Goal: Navigation & Orientation: Find specific page/section

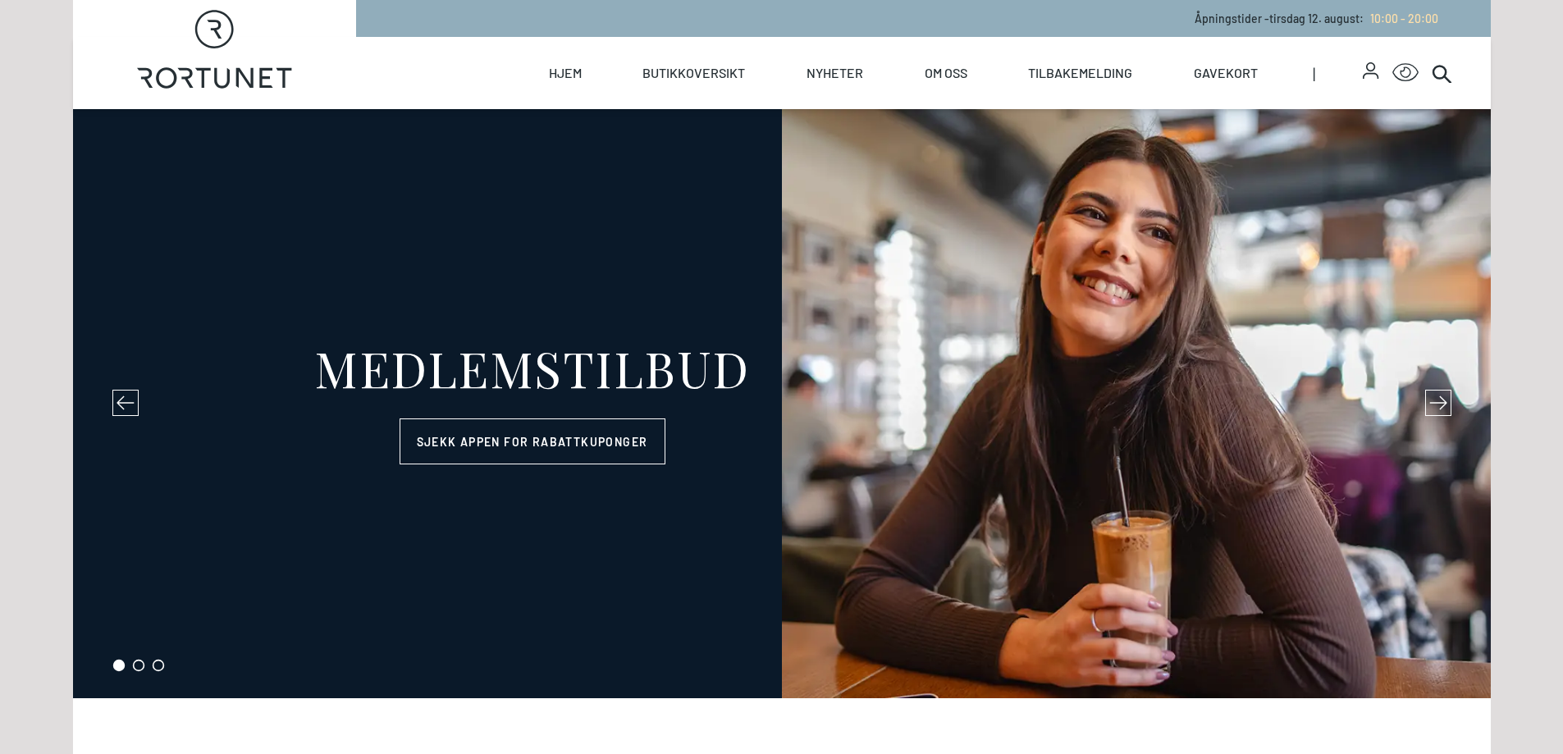
select select "NO"
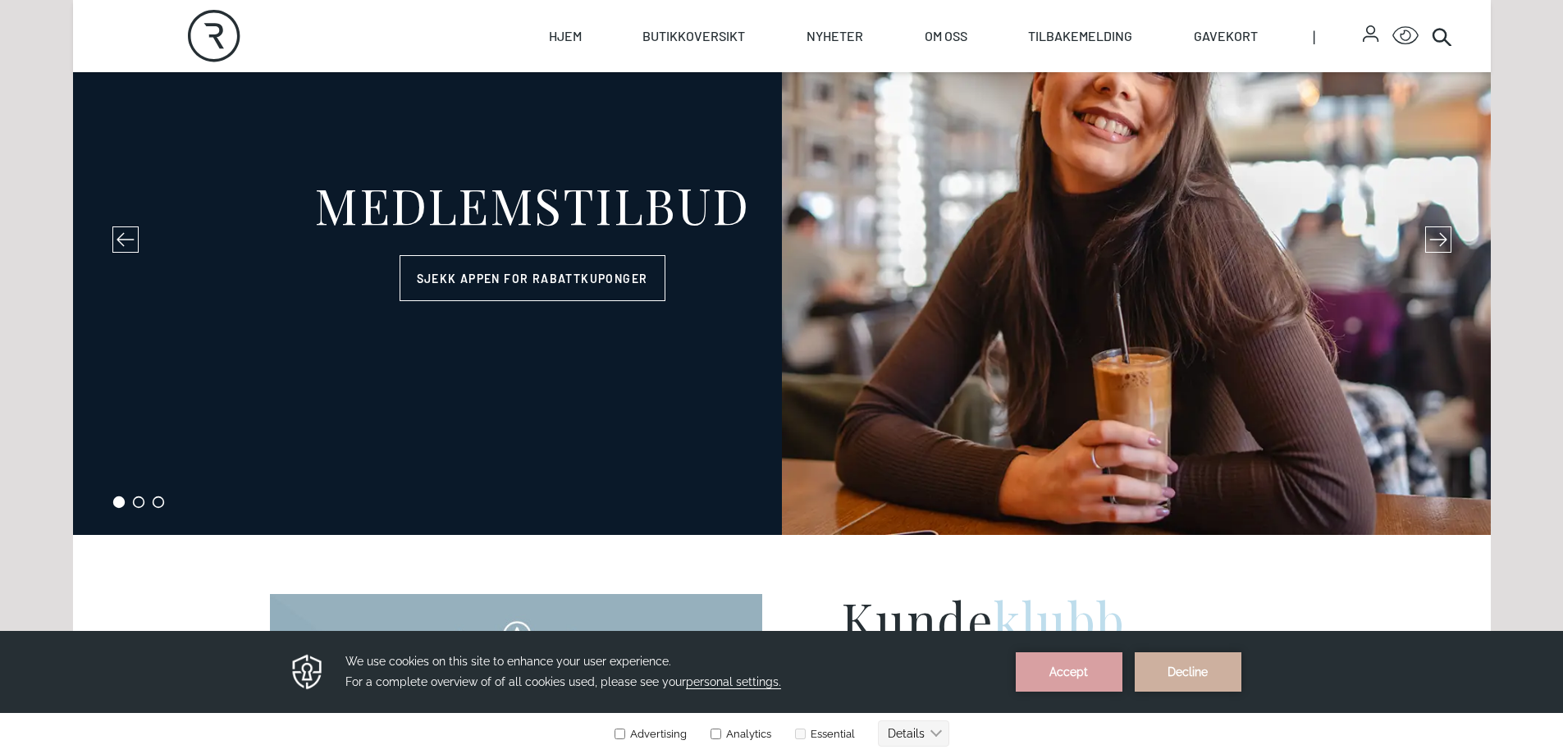
scroll to position [164, 0]
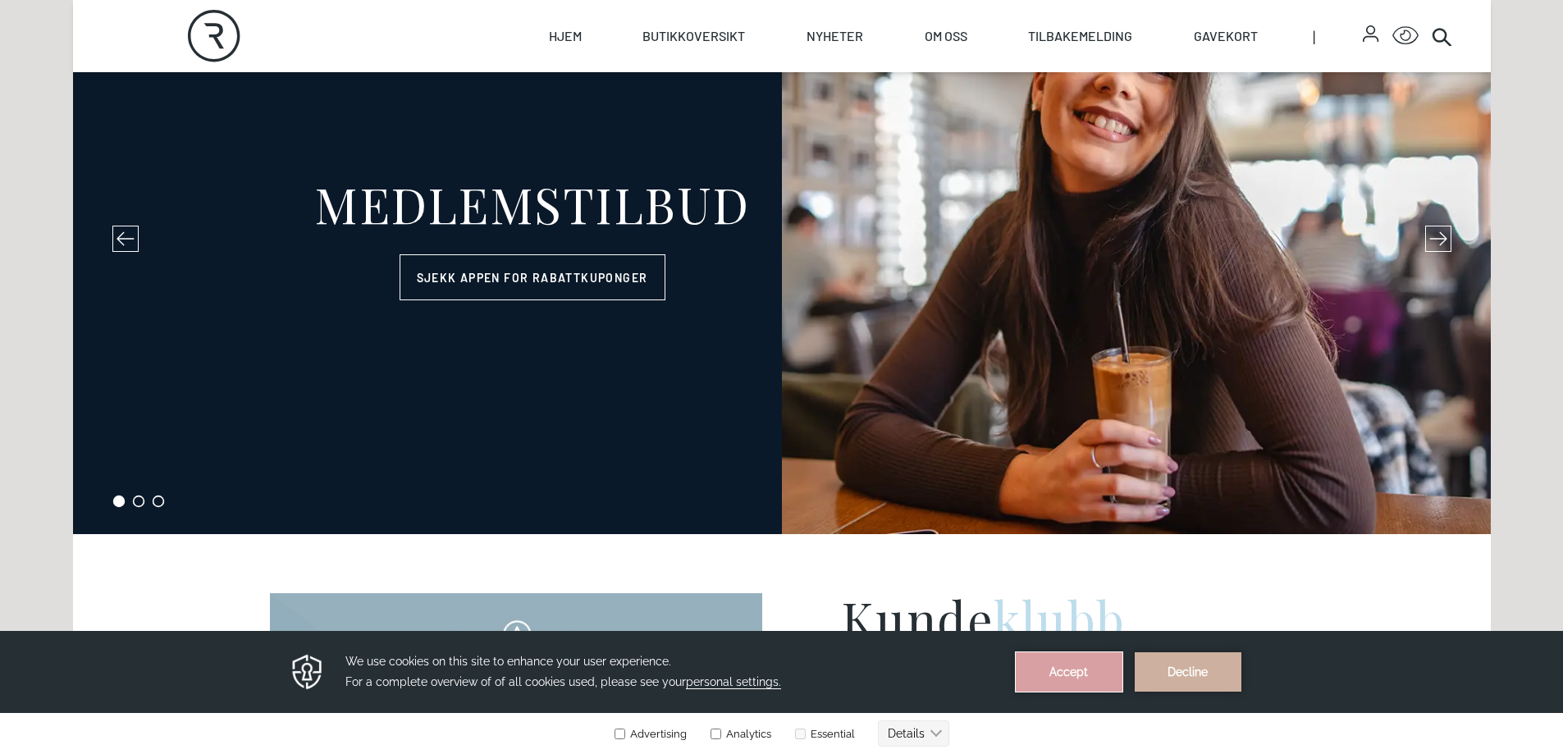
click at [1063, 677] on button "Accept" at bounding box center [1069, 671] width 107 height 39
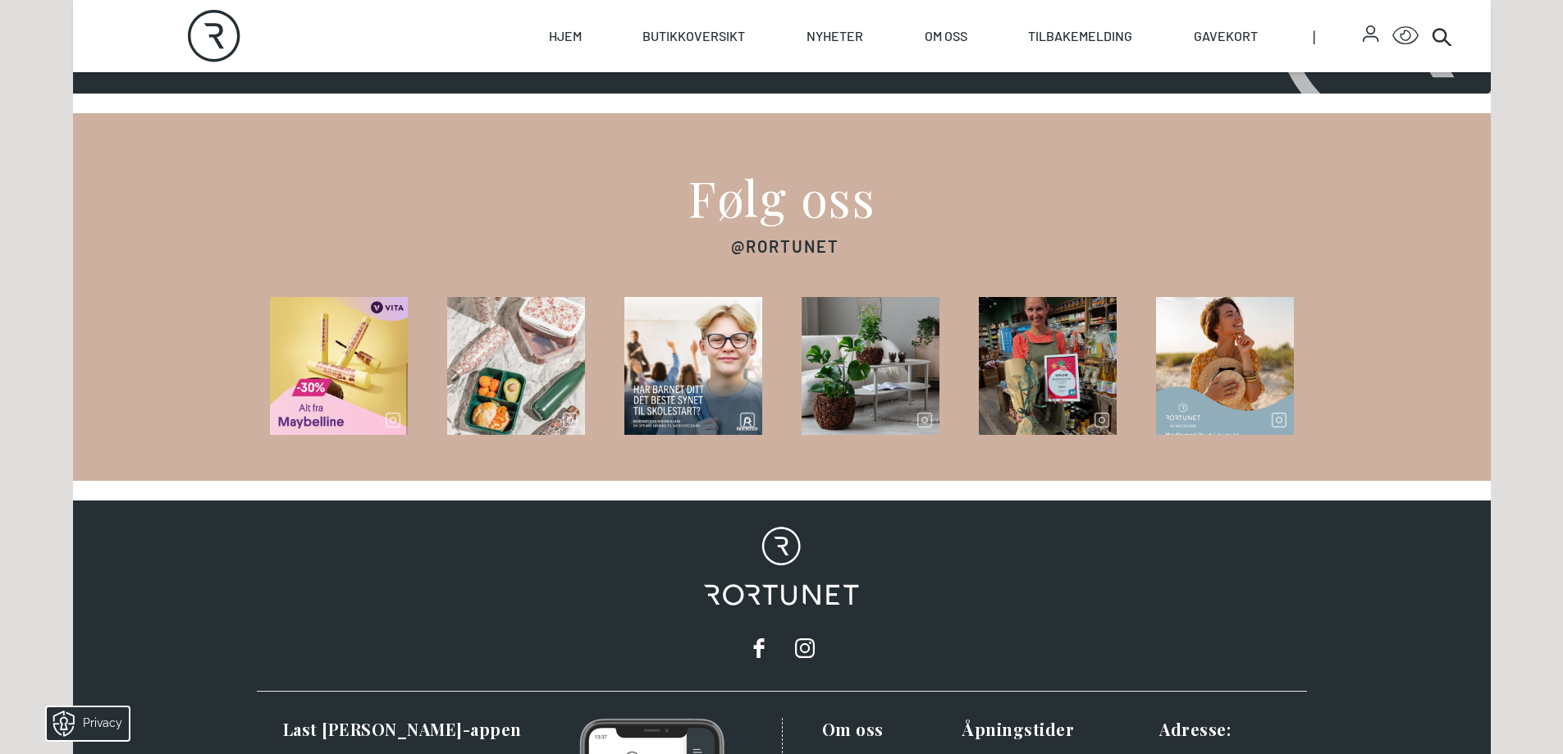
scroll to position [2675, 0]
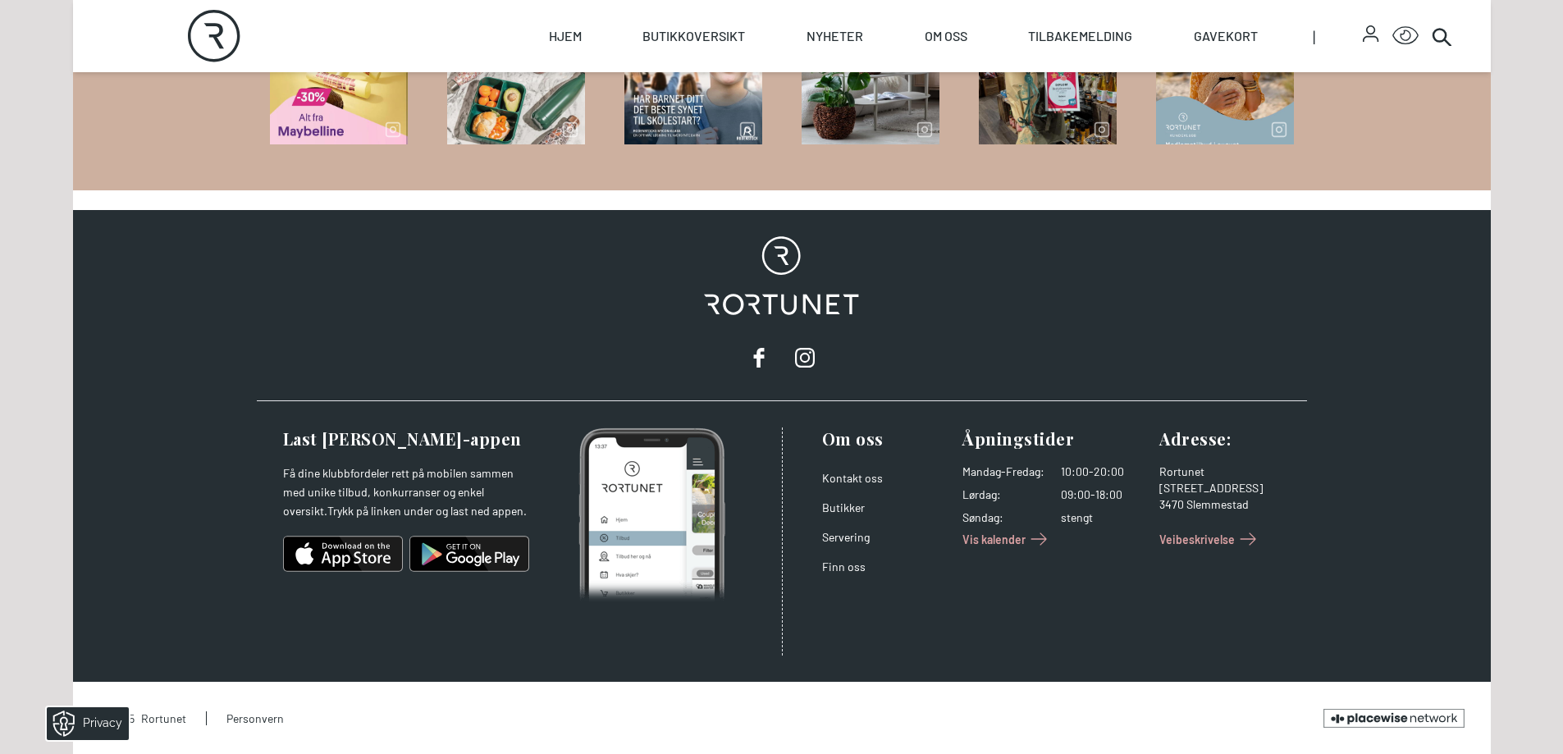
click at [1446, 468] on footer "Rortunet Last ned Rortunet-appen Få dine klubbfordeler rett på mobilen sammen m…" at bounding box center [782, 482] width 1418 height 544
drag, startPoint x: 1262, startPoint y: 505, endPoint x: 1154, endPoint y: 467, distance: 115.0
click at [1154, 467] on div "Om oss Kontakt oss Butikker Servering Finn oss Åpningstider Mandag - Fredag : 1…" at bounding box center [1038, 541] width 512 height 228
click at [1279, 496] on div "[STREET_ADDRESS]" at bounding box center [1223, 488] width 128 height 16
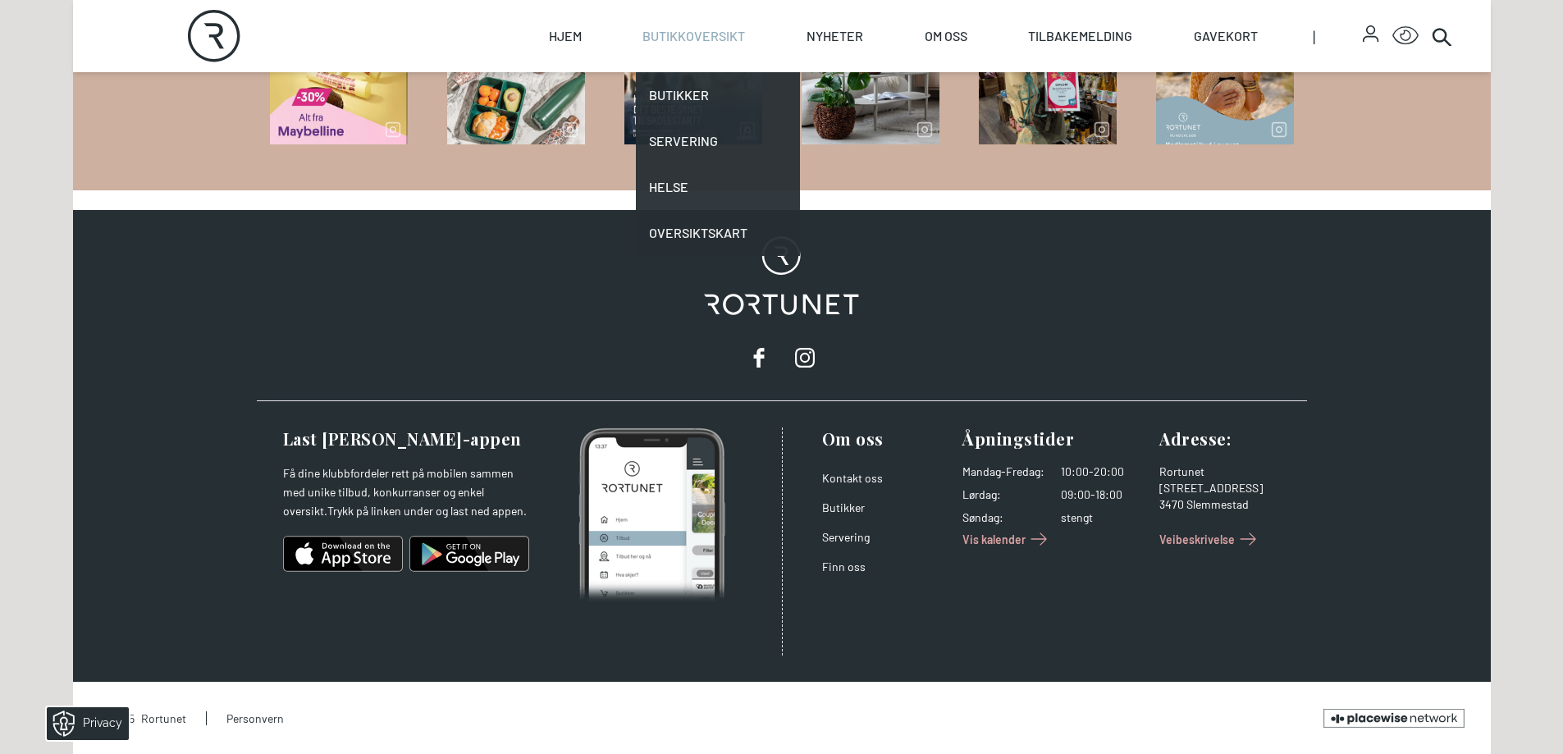
click at [709, 36] on link "Butikkoversikt" at bounding box center [693, 36] width 103 height 72
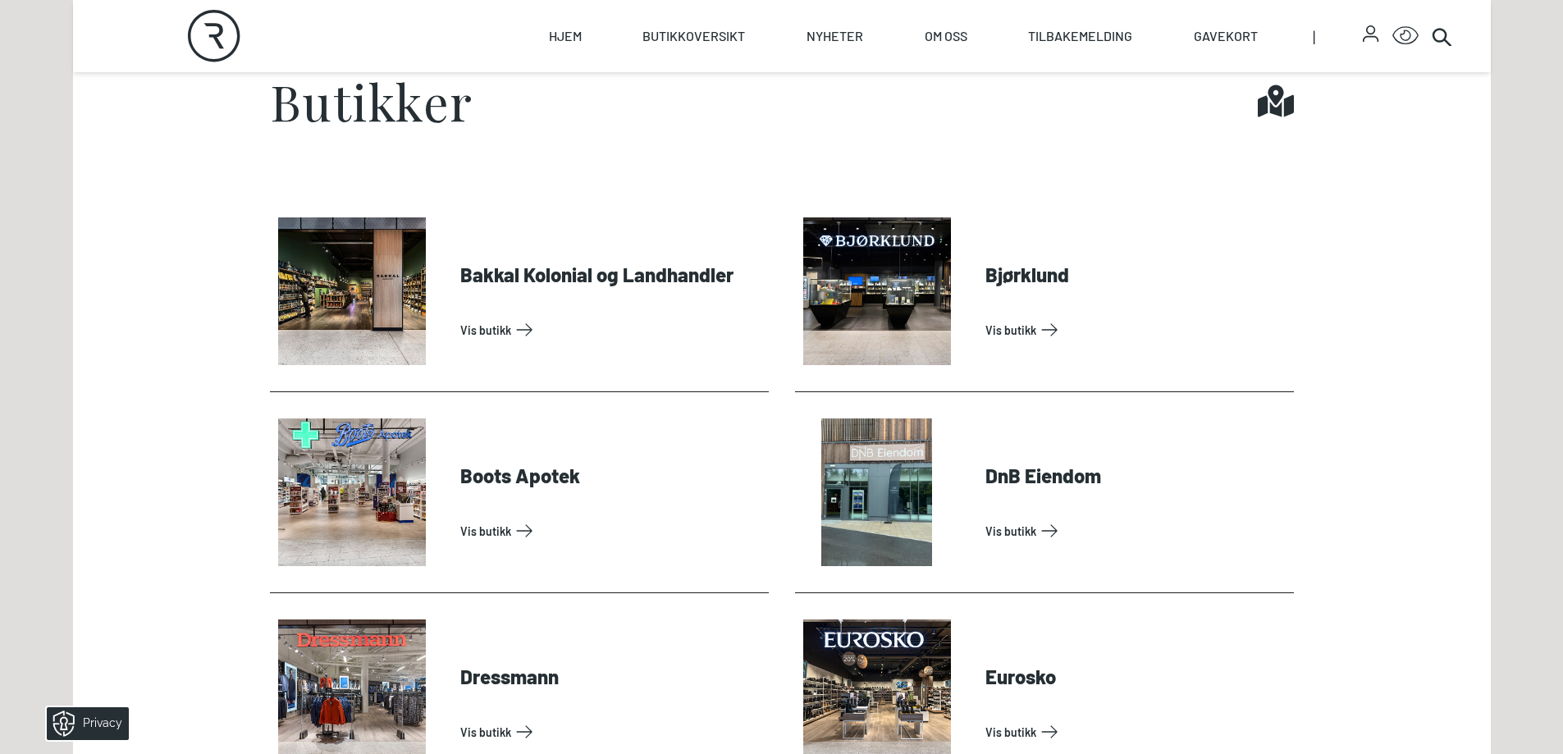
scroll to position [738, 0]
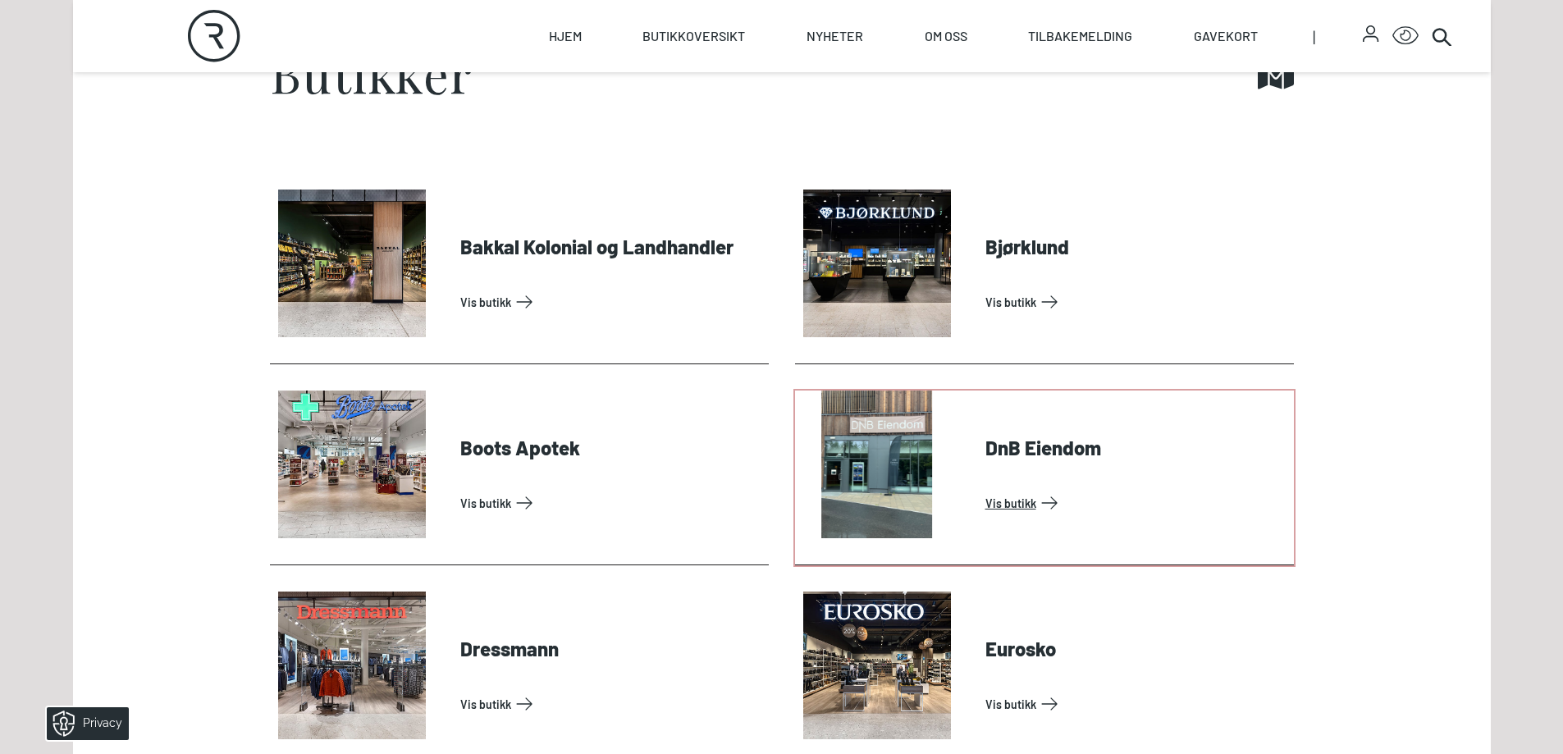
click at [1016, 502] on link "Vis butikk" at bounding box center [1136, 503] width 302 height 26
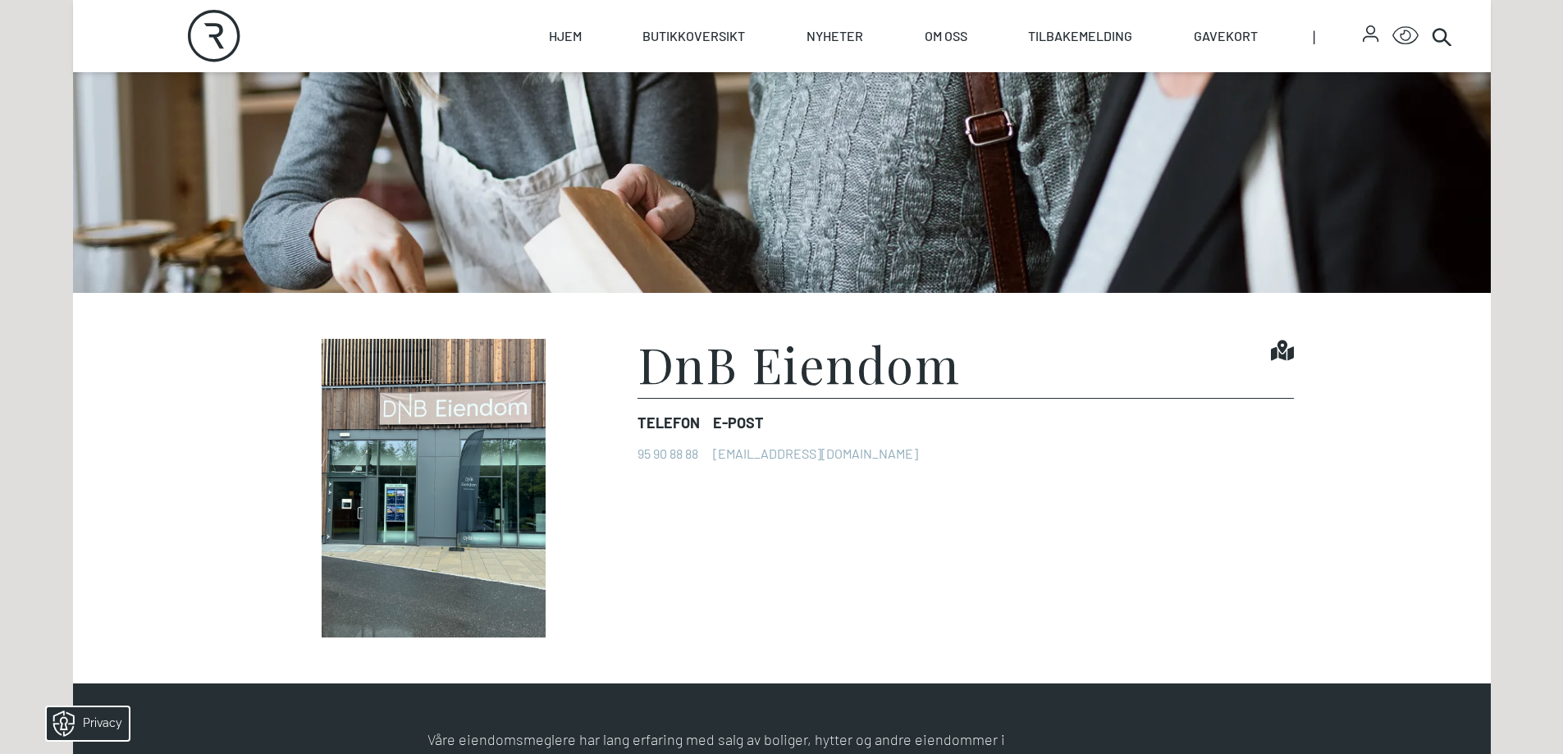
scroll to position [328, 0]
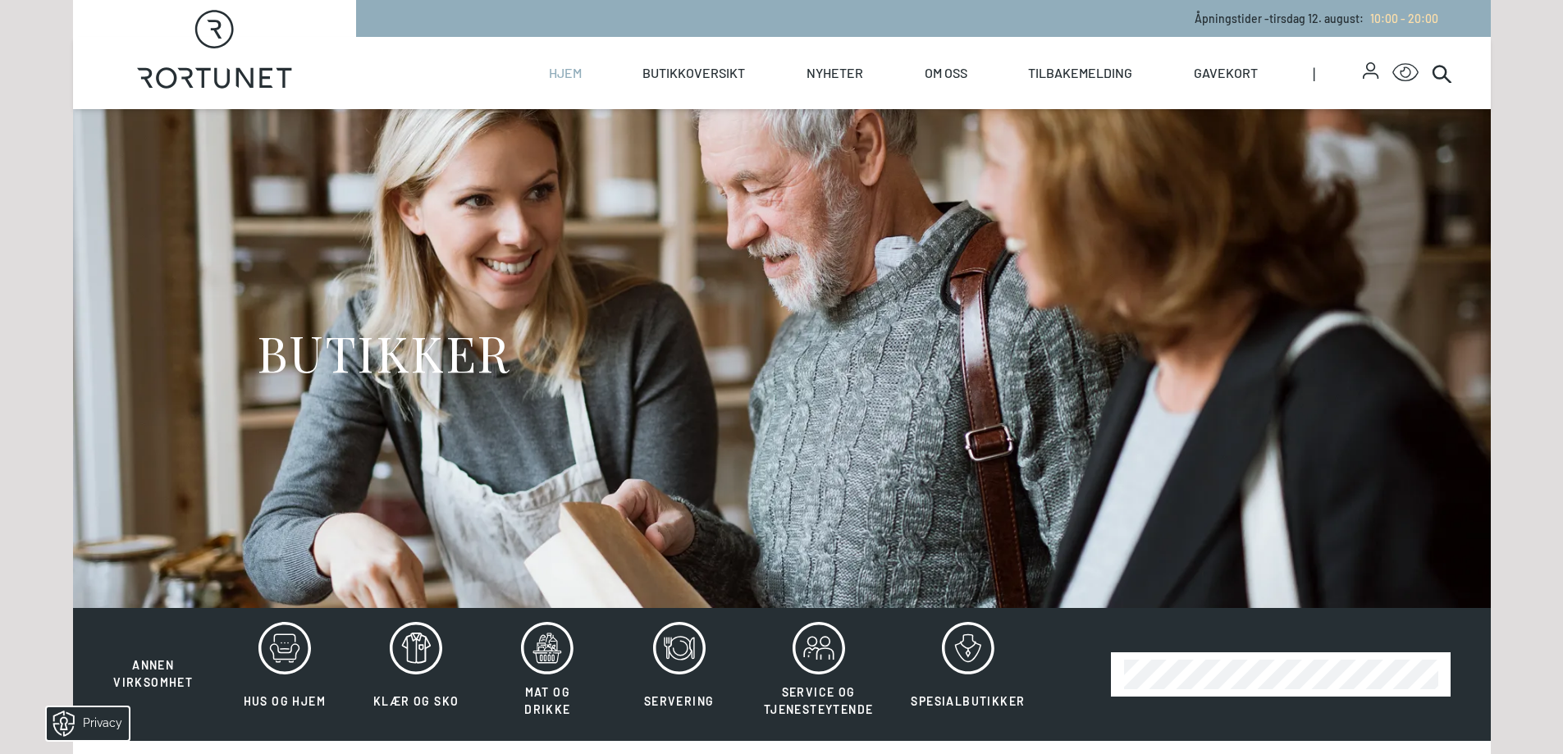
click at [565, 74] on link "Hjem" at bounding box center [565, 73] width 33 height 72
select select "NO"
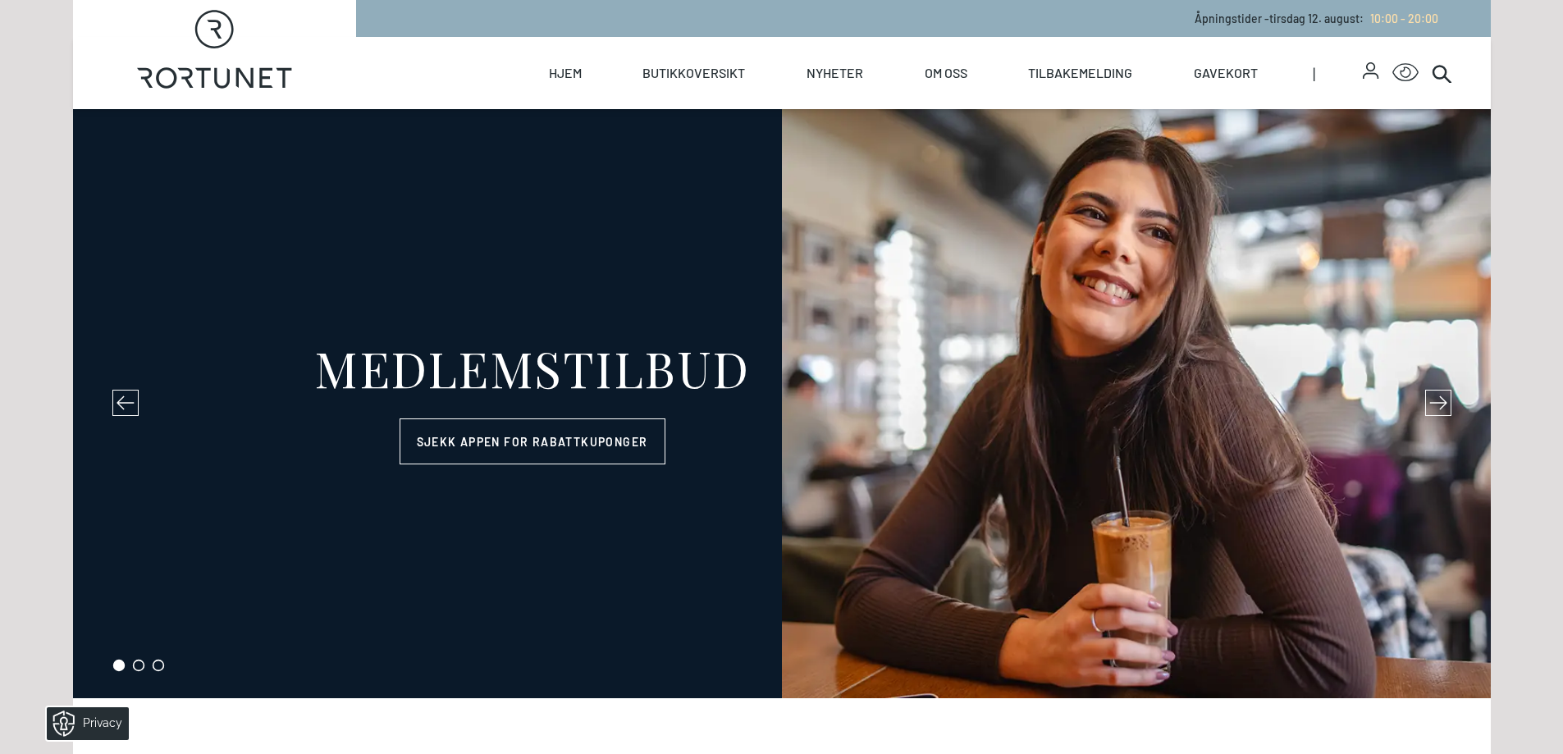
click at [134, 665] on icon at bounding box center [138, 665] width 13 height 13
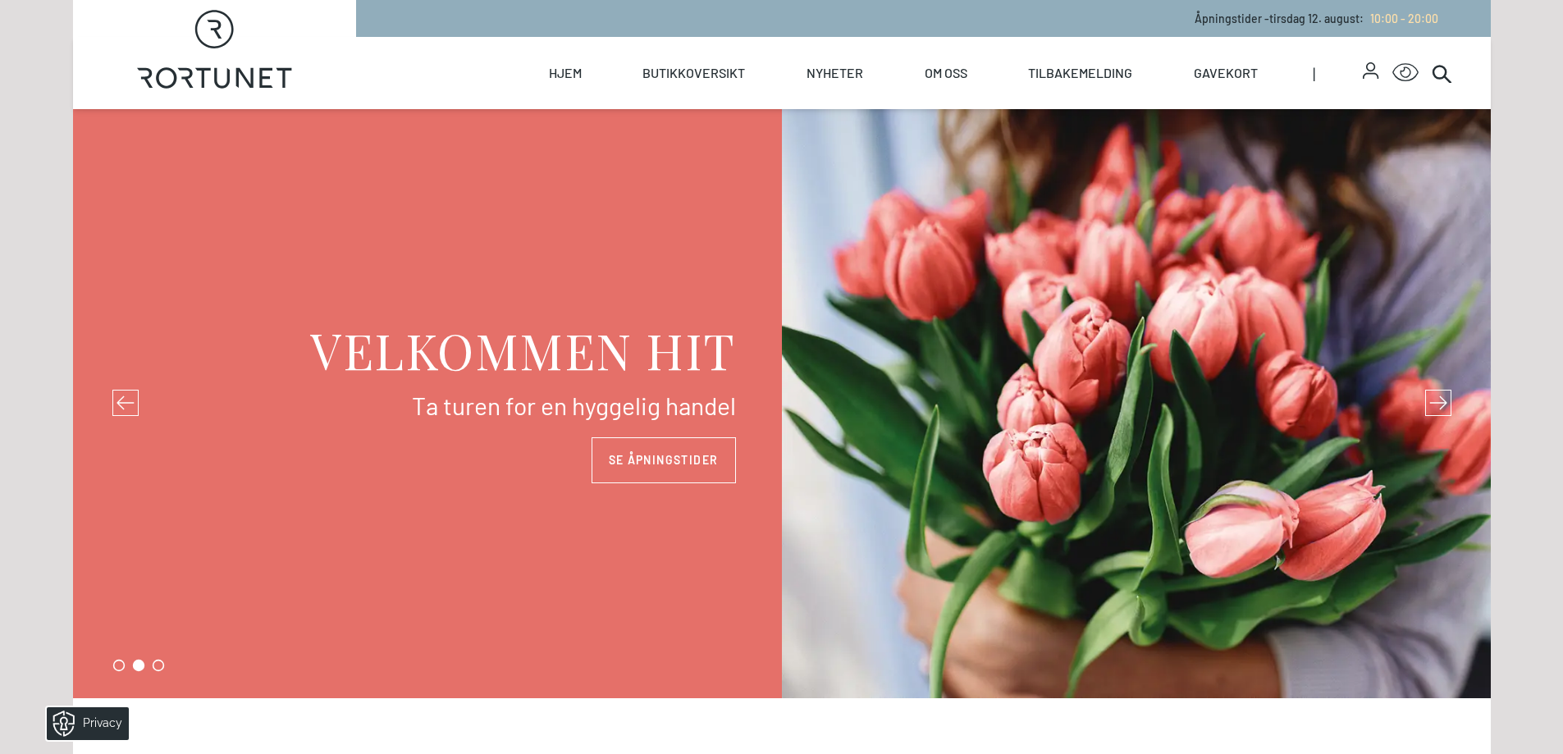
click at [161, 665] on icon at bounding box center [158, 665] width 13 height 13
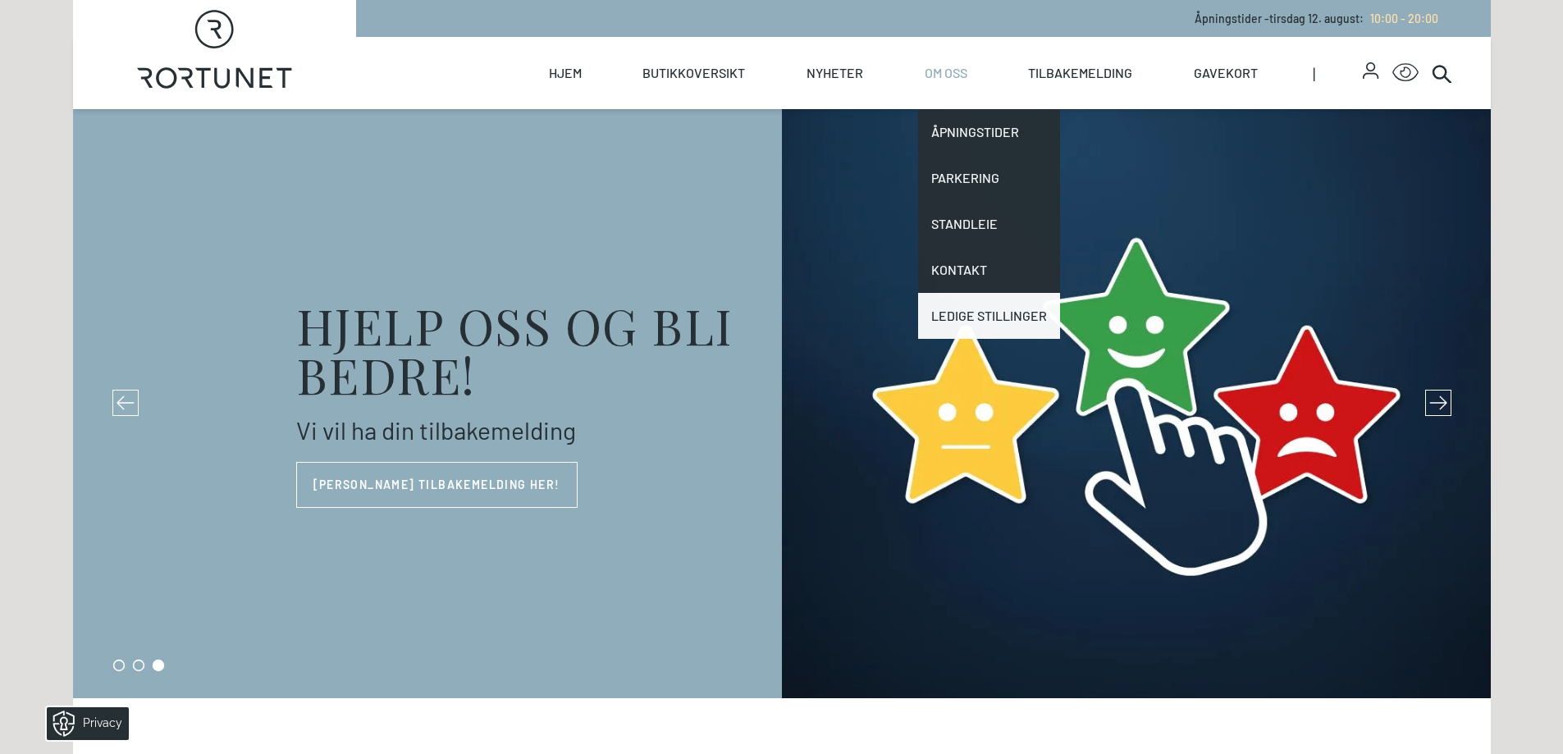
click at [984, 304] on link "Ledige stillinger" at bounding box center [989, 316] width 142 height 46
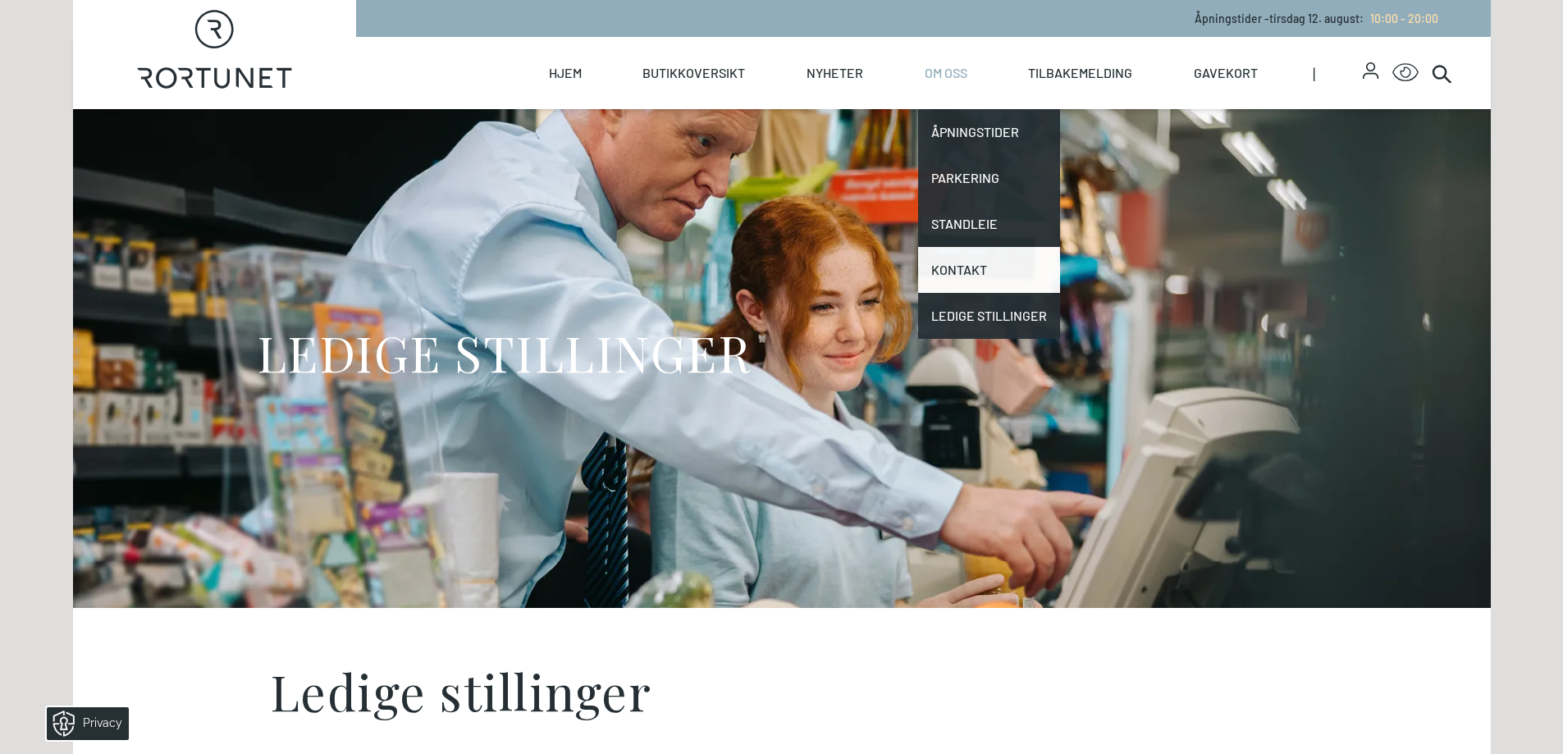
click at [969, 273] on link "Kontakt" at bounding box center [989, 270] width 142 height 46
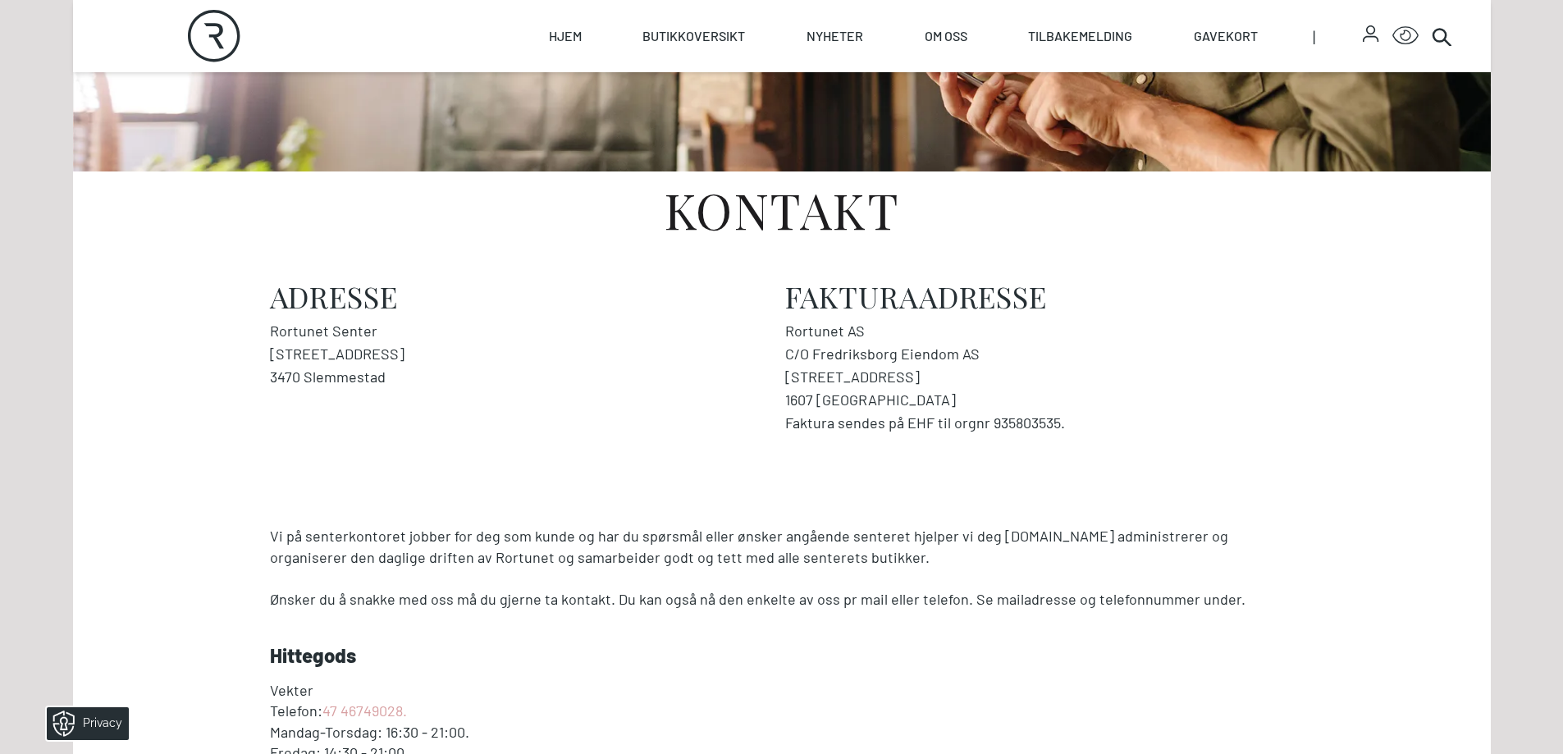
scroll to position [574, 0]
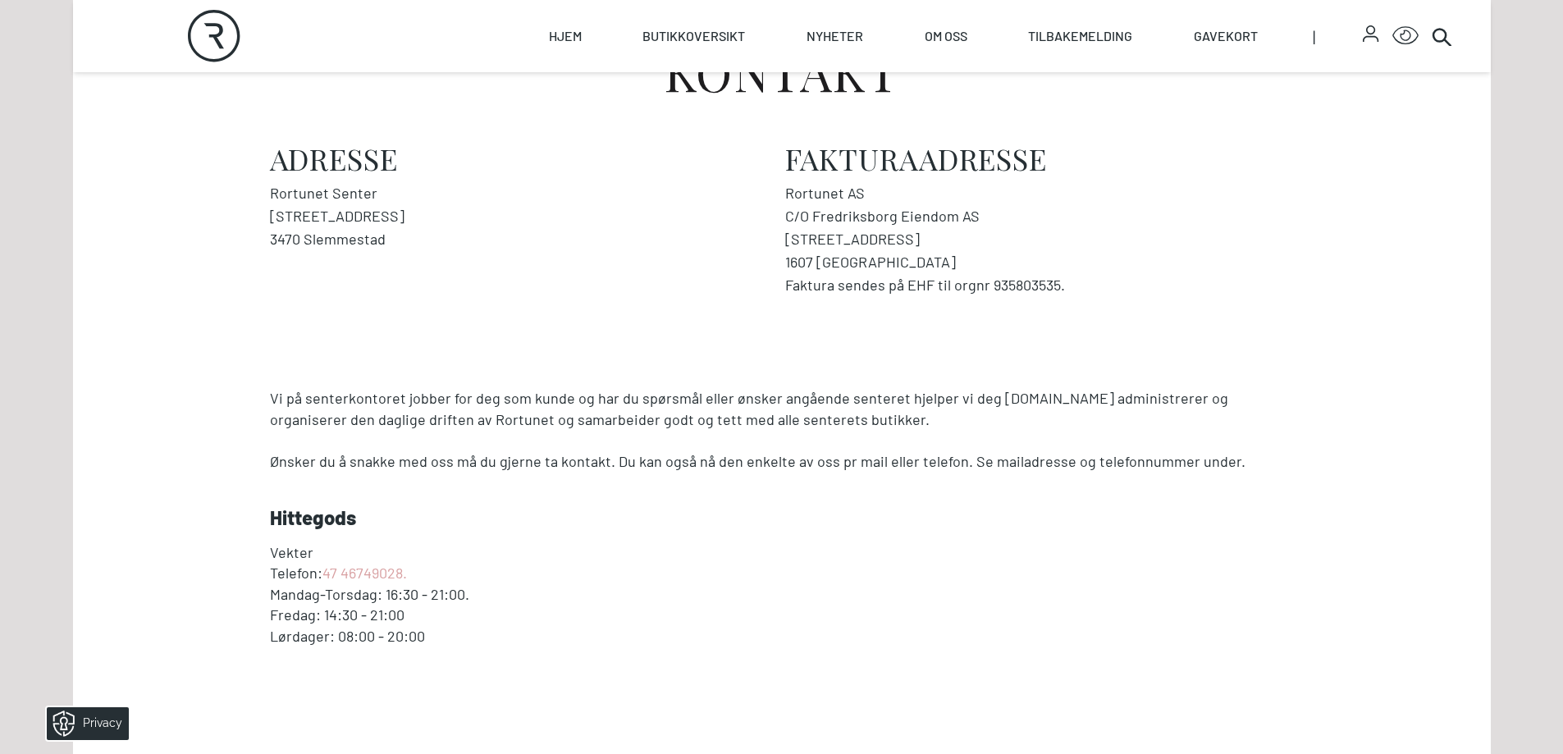
click at [674, 513] on h3 "Hittegods" at bounding box center [782, 517] width 1024 height 23
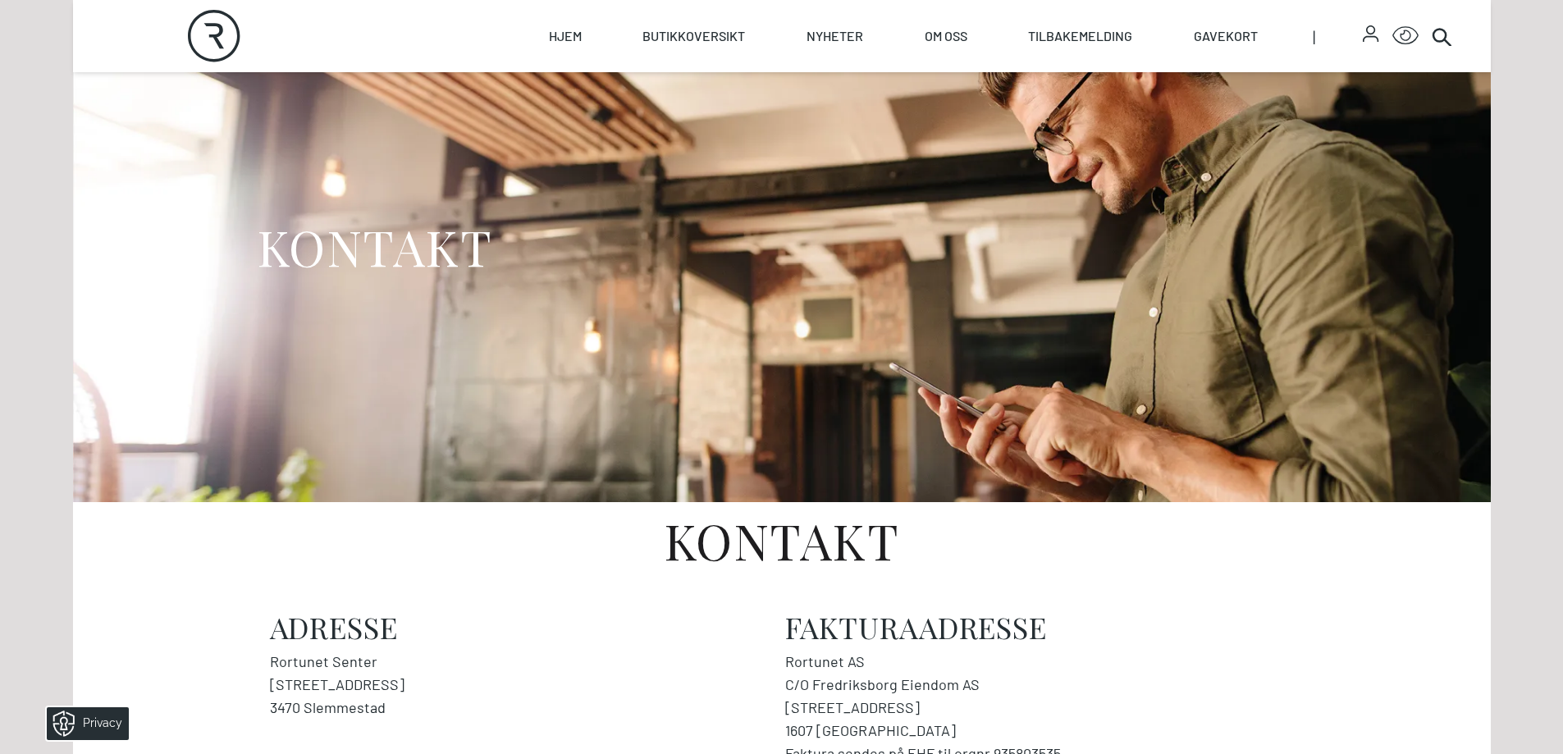
scroll to position [0, 0]
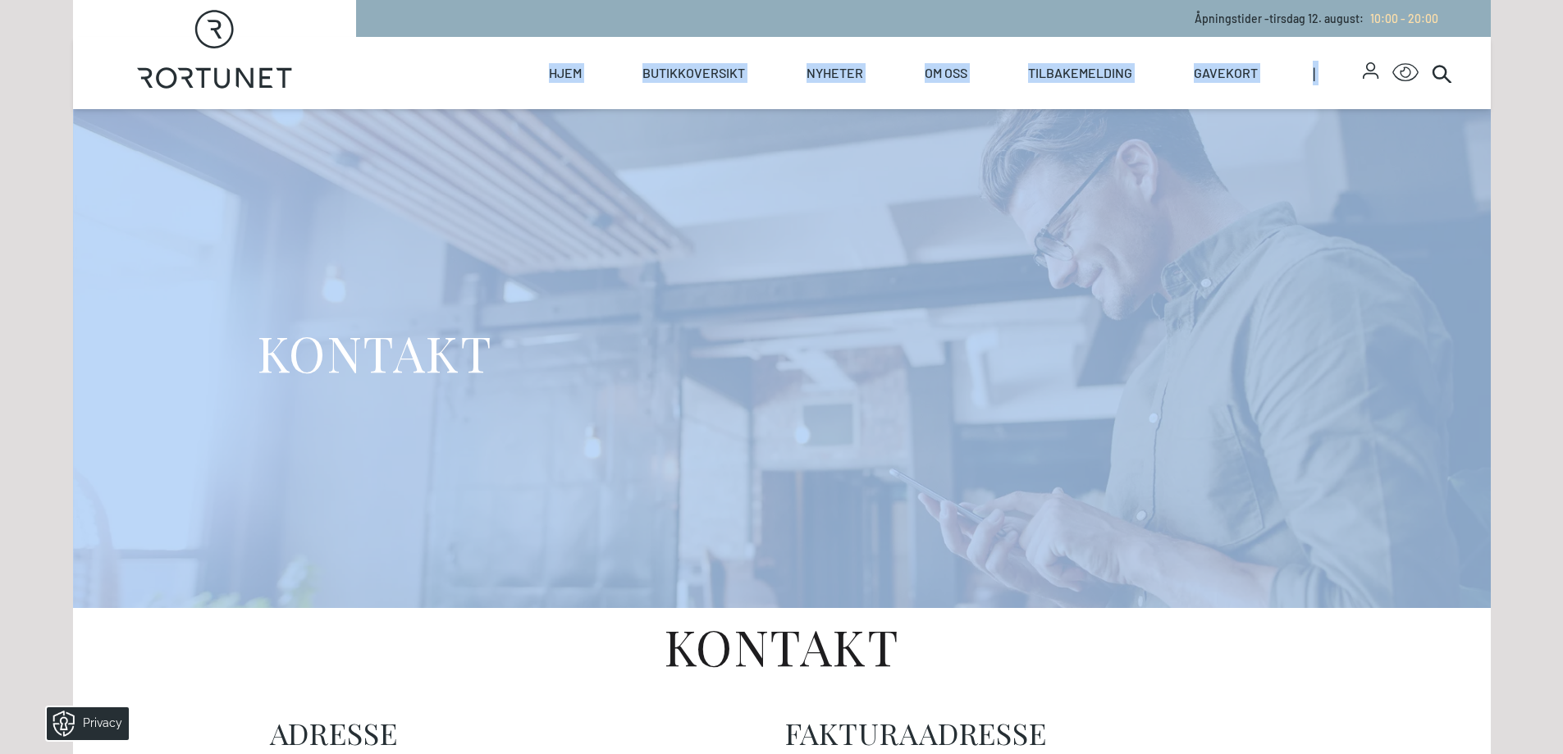
drag, startPoint x: 1508, startPoint y: 71, endPoint x: 478, endPoint y: 69, distance: 1029.7
